Goal: Transaction & Acquisition: Purchase product/service

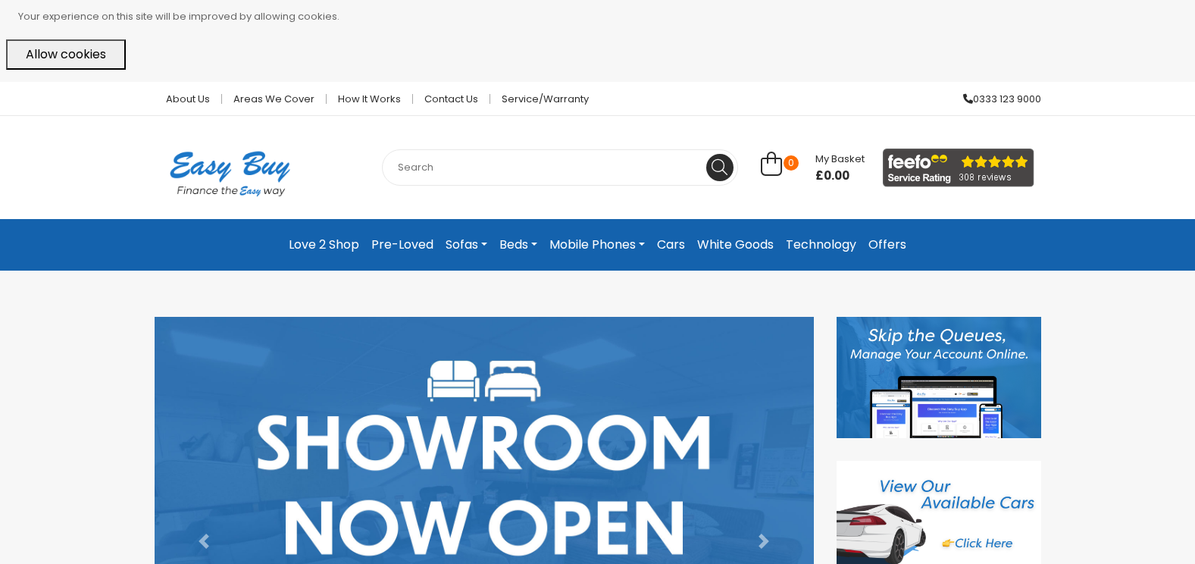
click at [356, 89] on li "How it works" at bounding box center [370, 98] width 86 height 33
click at [364, 96] on link "How it works" at bounding box center [370, 99] width 86 height 10
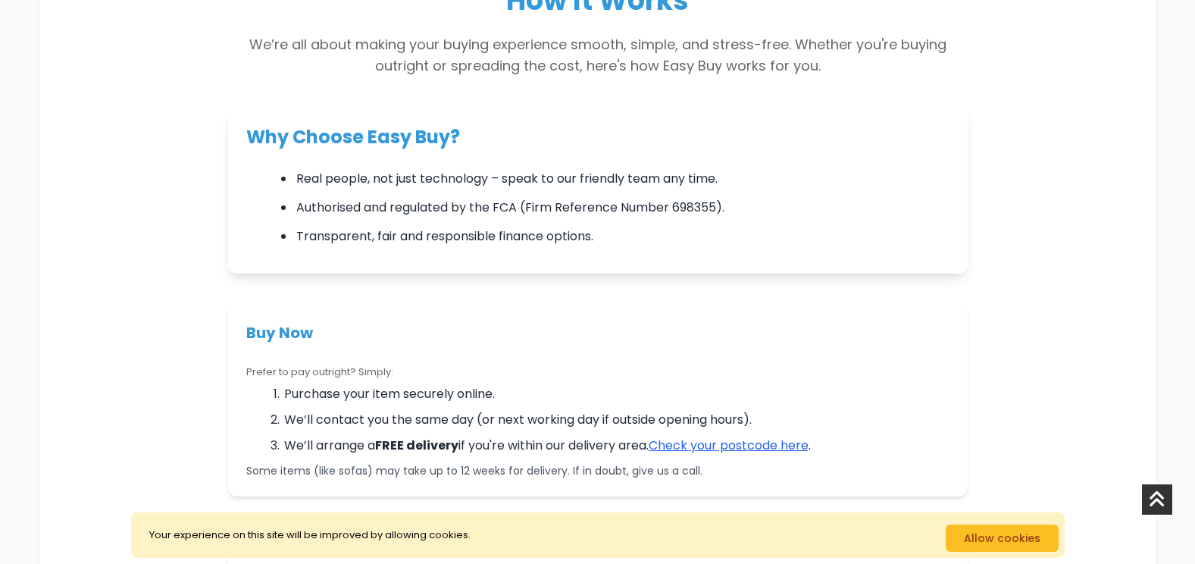
scroll to position [115, 0]
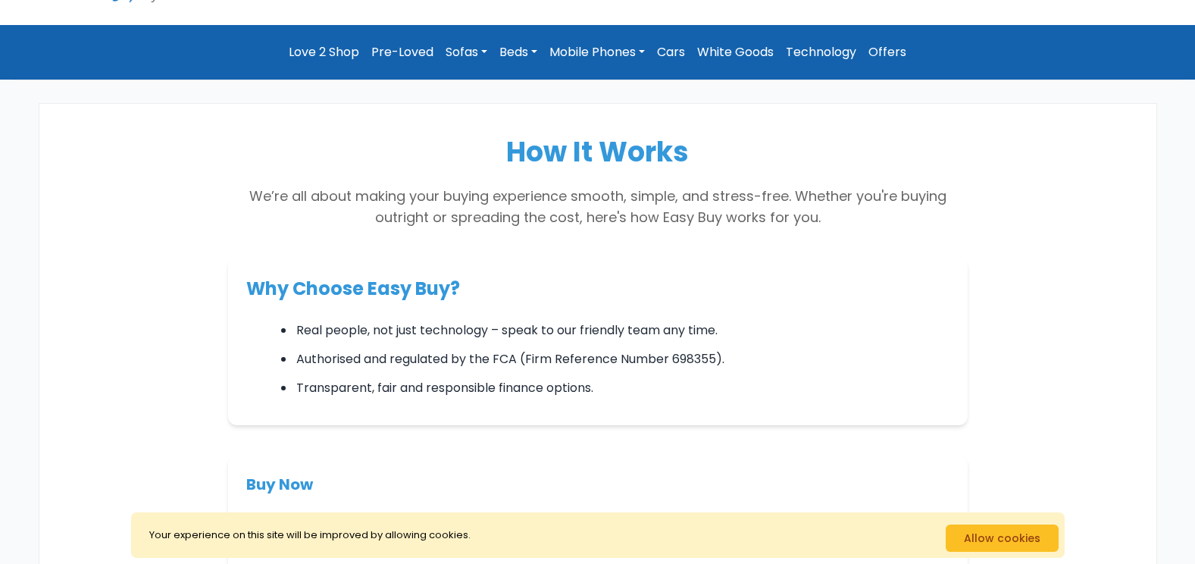
click at [642, 51] on link "Mobile Phones" at bounding box center [598, 52] width 108 height 30
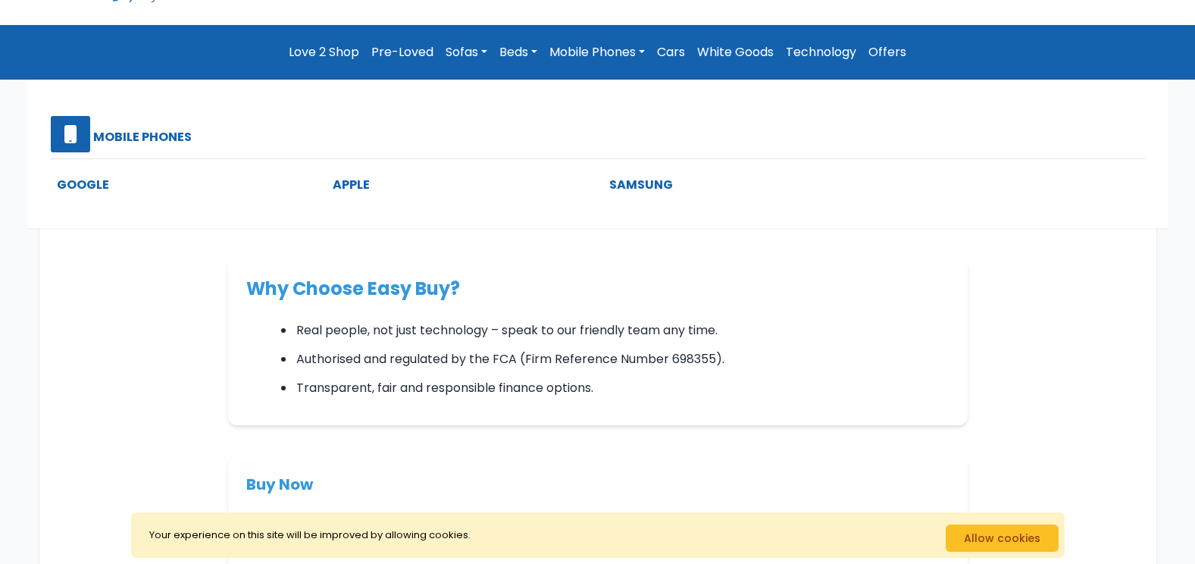
click at [596, 52] on link "Mobile Phones" at bounding box center [598, 52] width 108 height 30
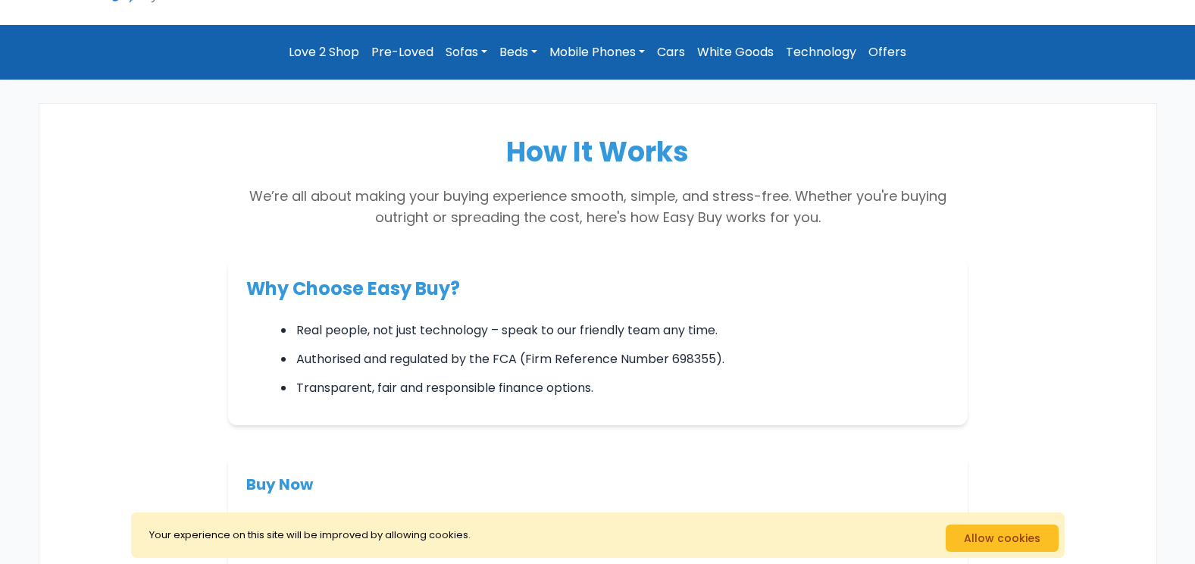
click at [645, 53] on link "Mobile Phones" at bounding box center [598, 52] width 108 height 30
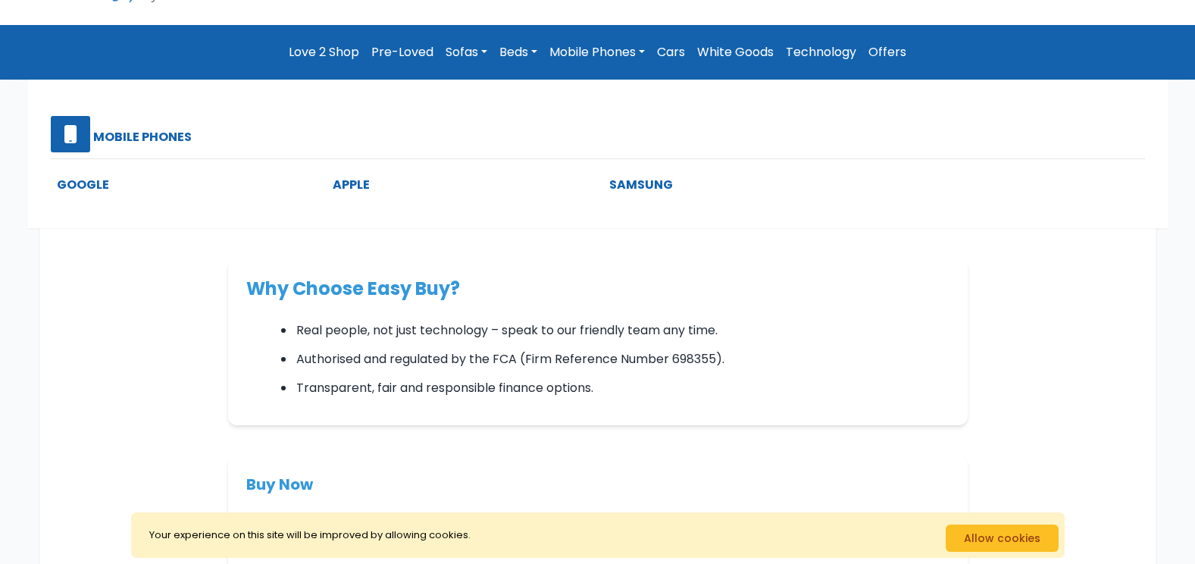
click at [465, 51] on link "Sofas" at bounding box center [467, 52] width 54 height 30
click at [396, 186] on link "In Stock Sofas" at bounding box center [384, 184] width 102 height 17
